Goal: Task Accomplishment & Management: Manage account settings

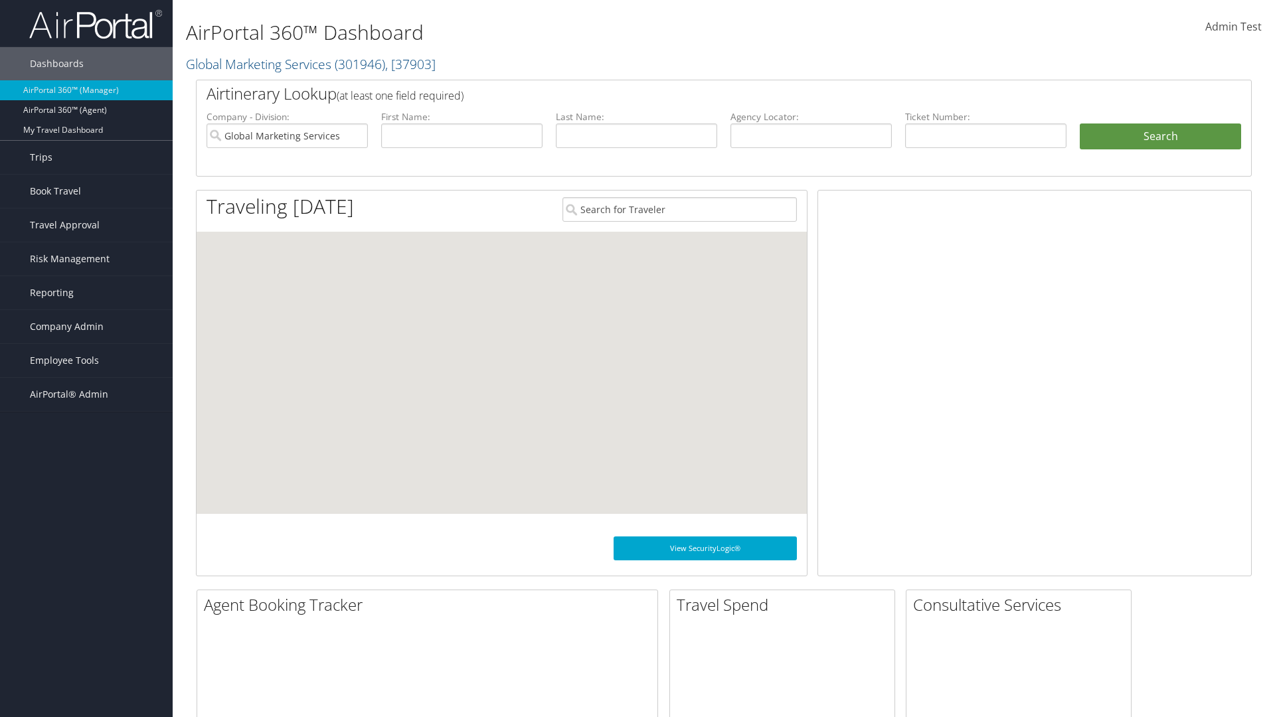
click at [86, 327] on span "Company Admin" at bounding box center [67, 326] width 74 height 33
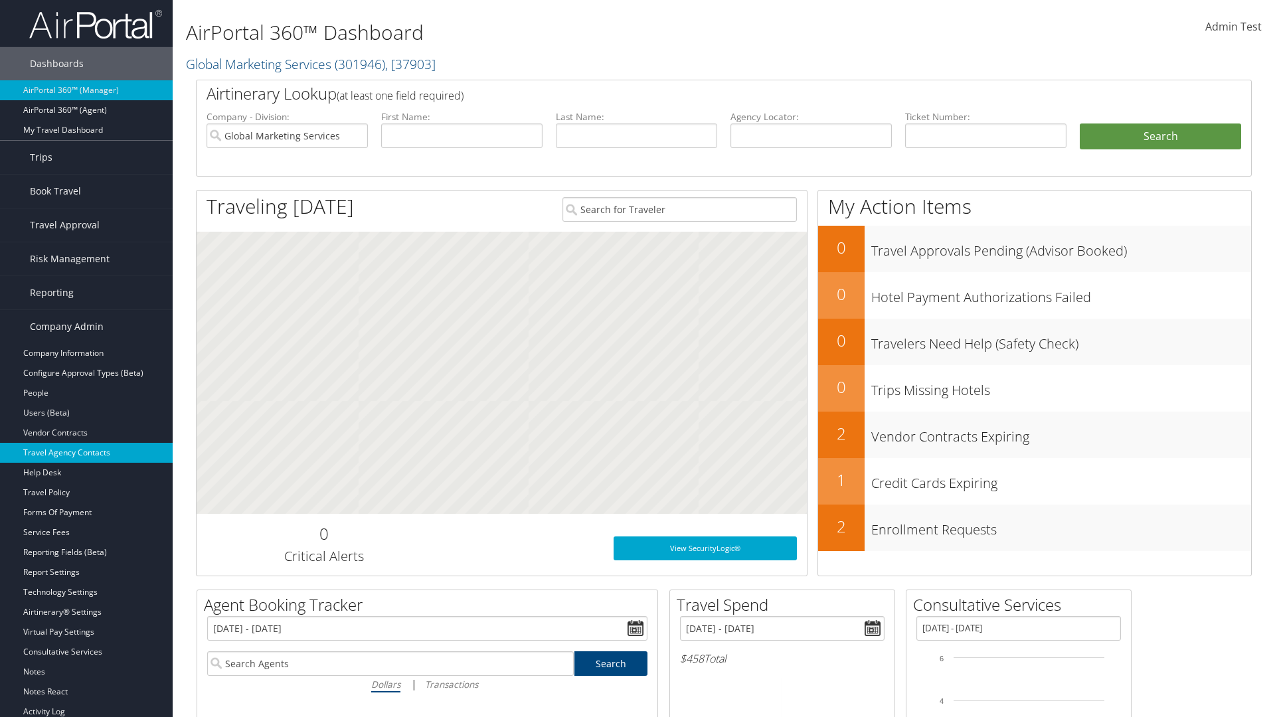
click at [86, 453] on link "Travel Agency Contacts" at bounding box center [86, 453] width 173 height 20
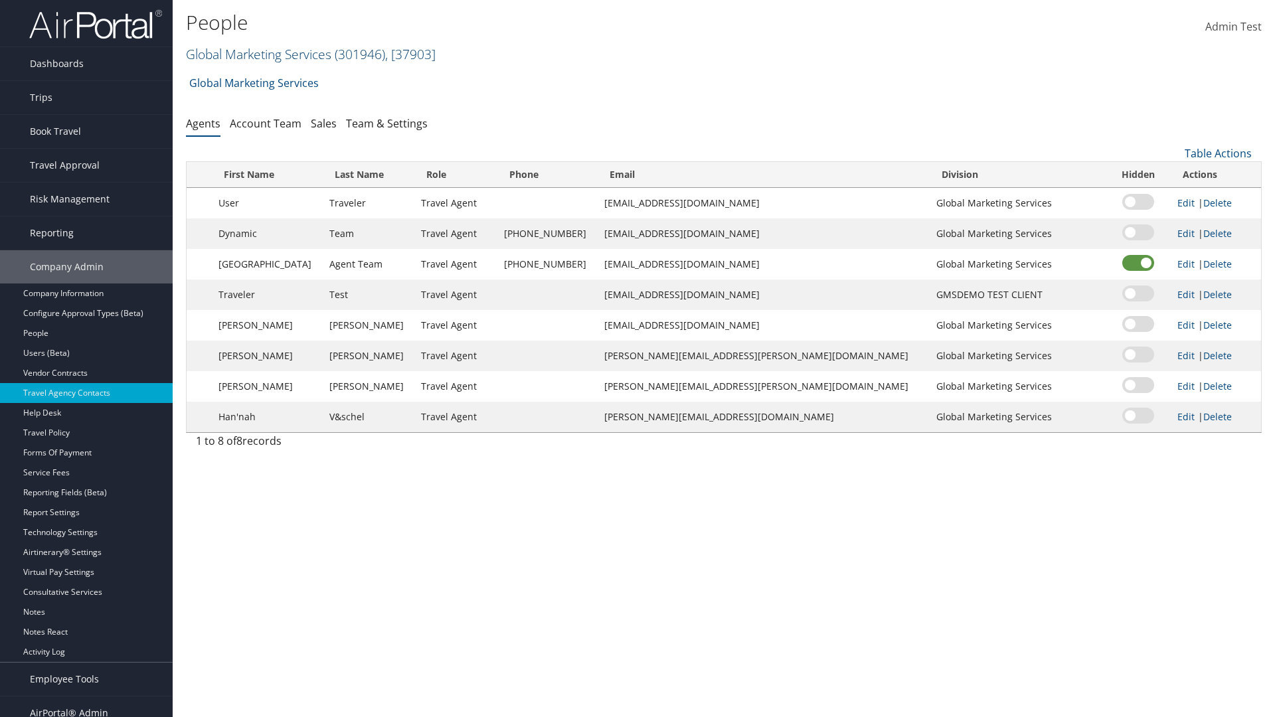
click at [257, 54] on link "Global Marketing Services ( 301946 ) , [ 37903 ]" at bounding box center [311, 54] width 250 height 18
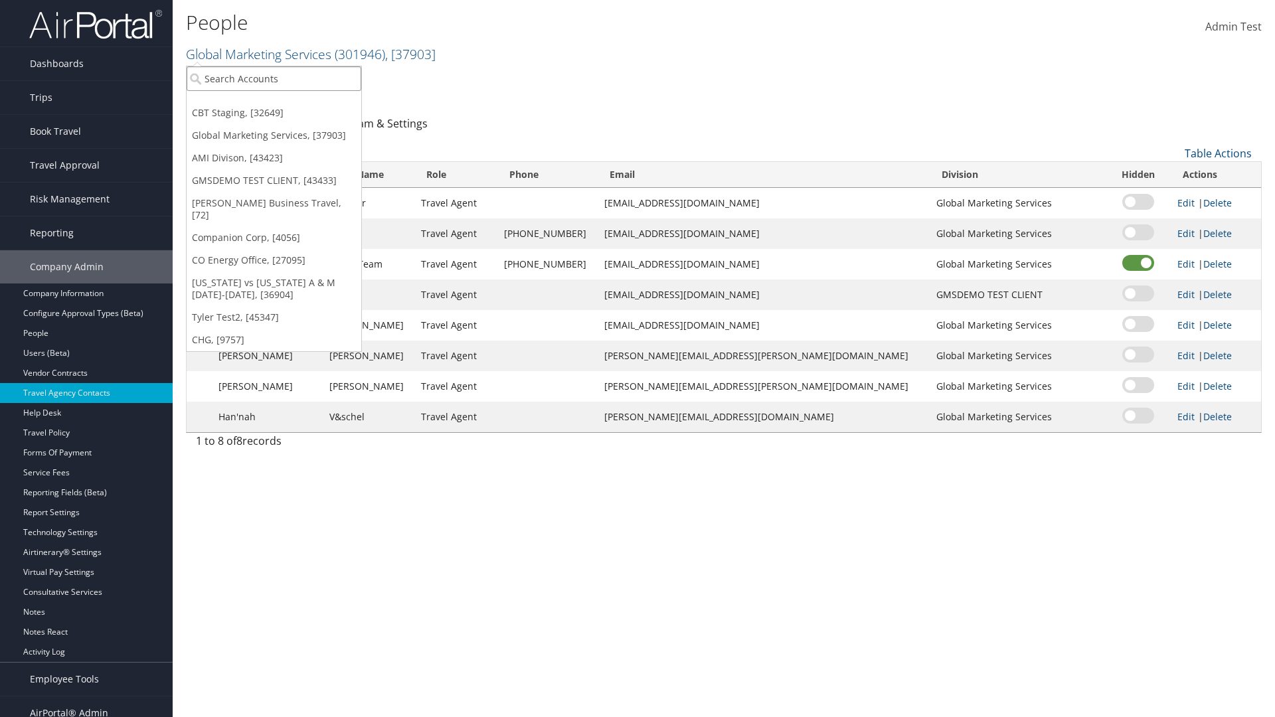
click at [274, 78] on input "search" at bounding box center [274, 78] width 175 height 25
type input "Global Marketing Services"
click at [286, 103] on div "Global Marketing Services (301946), [37903]" at bounding box center [286, 103] width 214 height 12
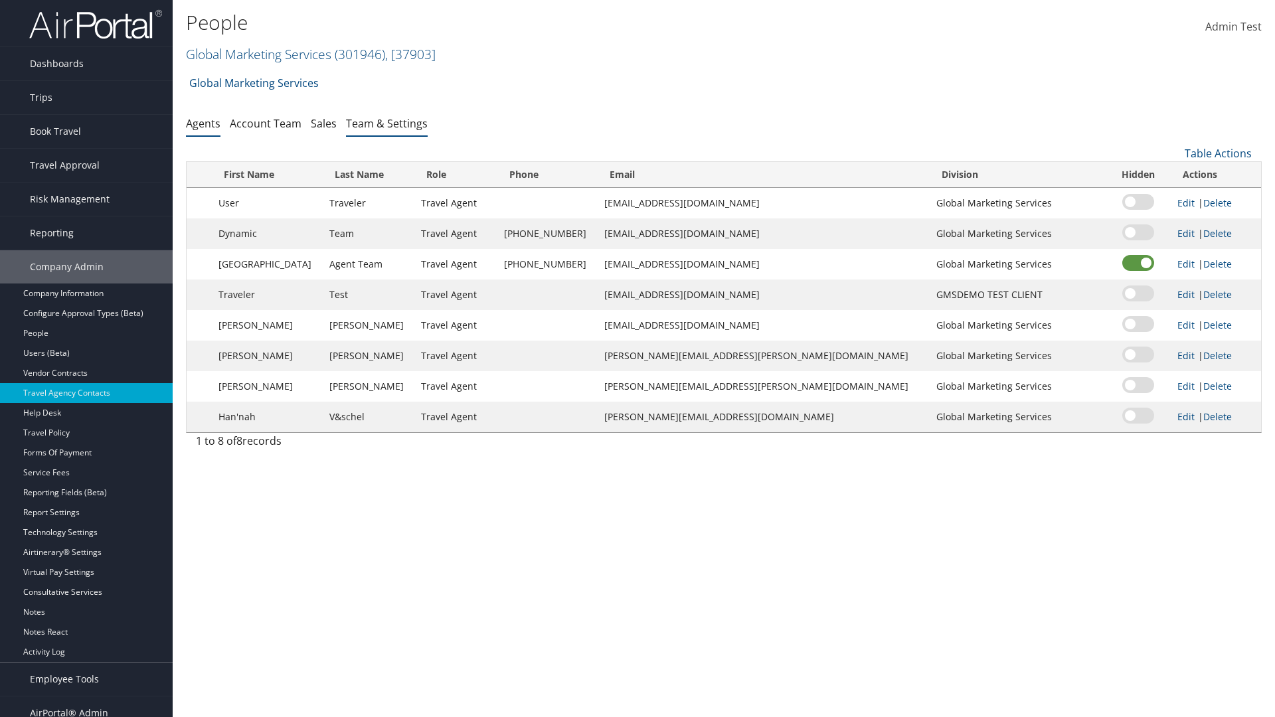
click at [387, 123] on link "Team & Settings" at bounding box center [387, 123] width 82 height 15
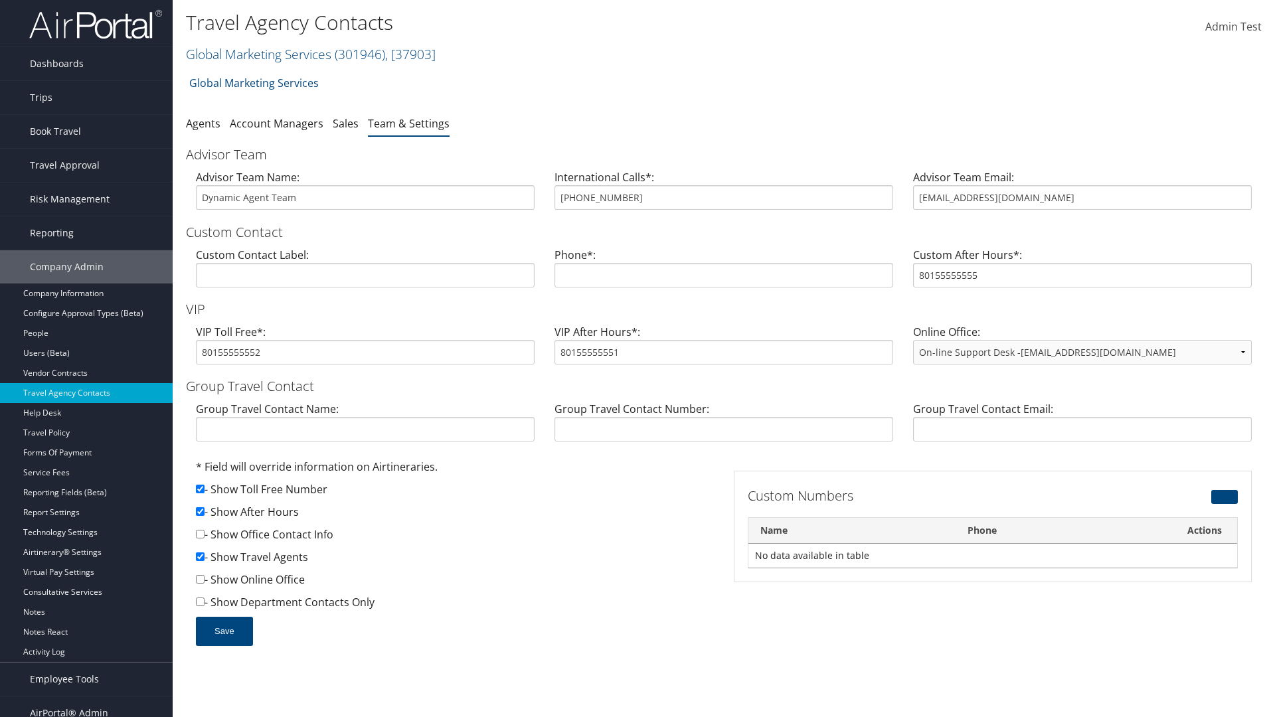
click at [200, 511] on input "checkbox" at bounding box center [200, 511] width 9 height 9
checkbox input "false"
click at [224, 631] on button "Save" at bounding box center [224, 631] width 57 height 29
click at [200, 511] on input "checkbox" at bounding box center [200, 511] width 9 height 9
checkbox input "true"
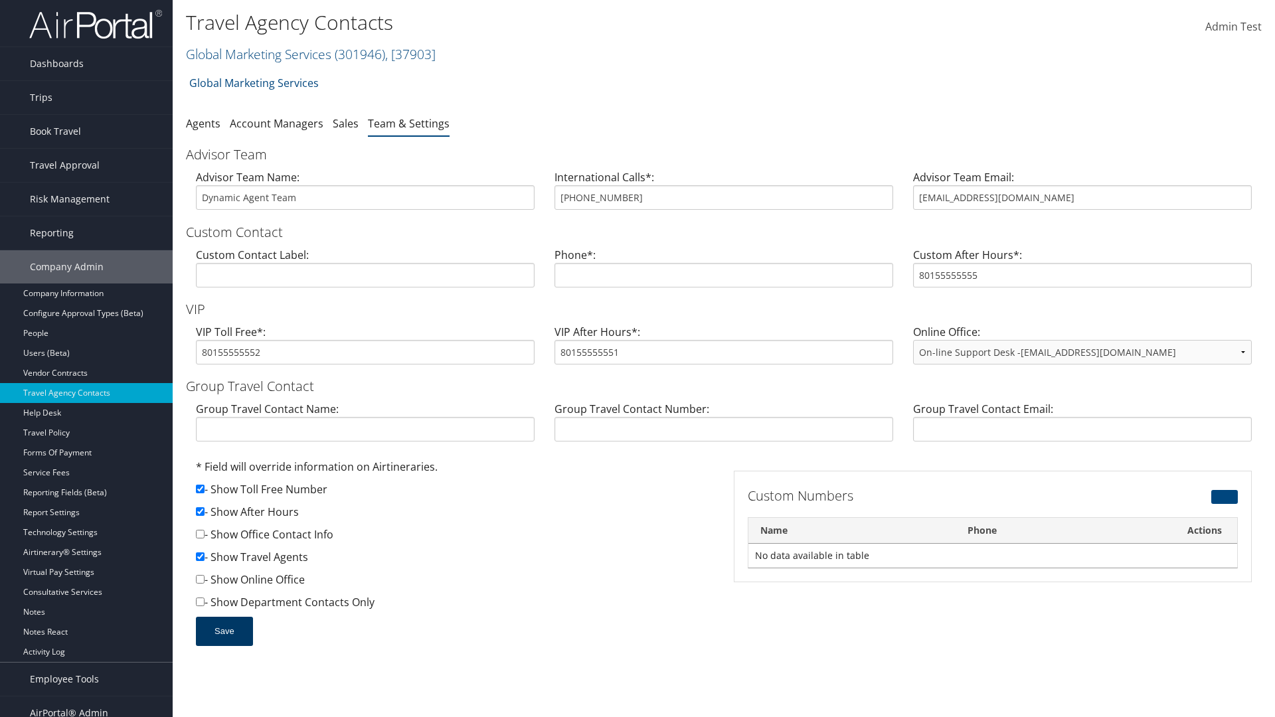
click at [224, 631] on button "Save" at bounding box center [224, 631] width 57 height 29
